Goal: Task Accomplishment & Management: Use online tool/utility

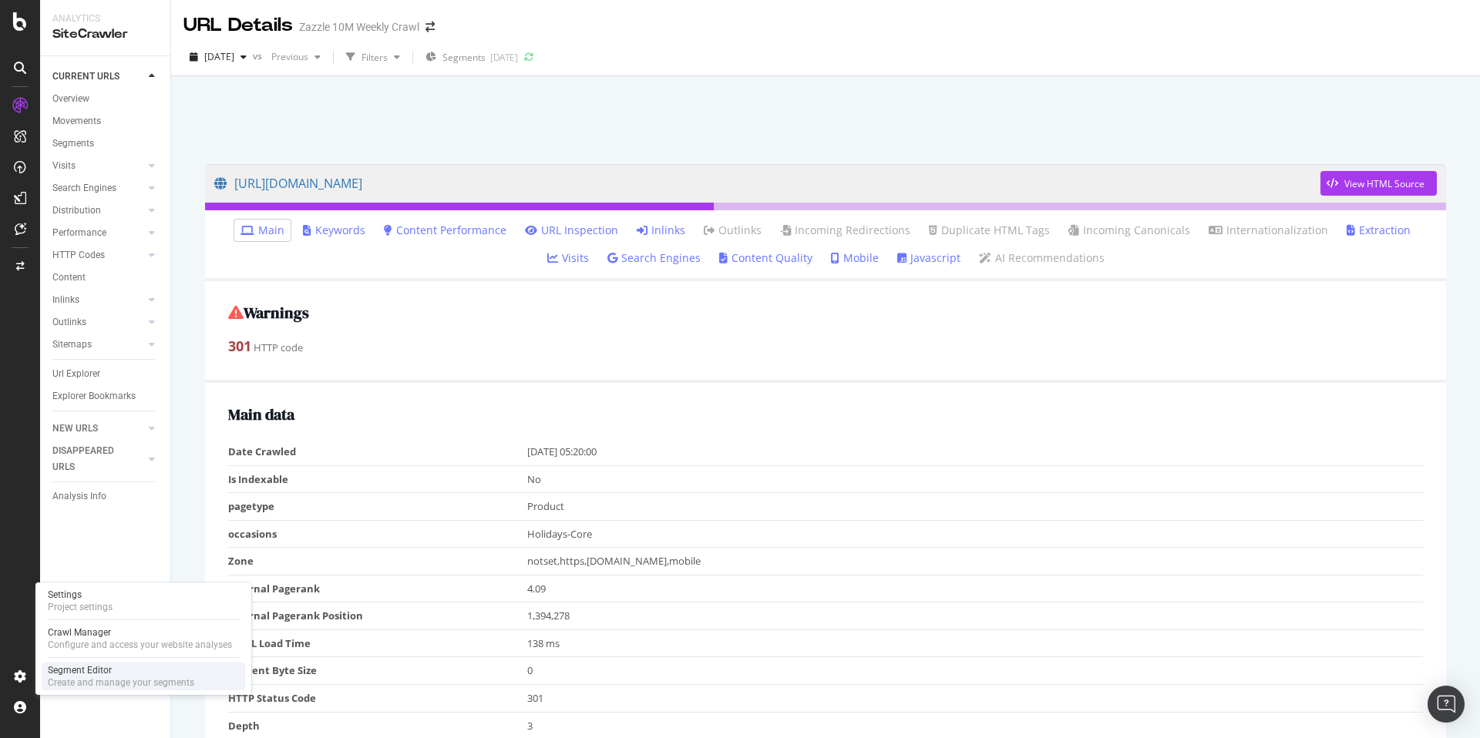
click at [100, 675] on div "Segment Editor" at bounding box center [121, 670] width 146 height 12
